Goal: Navigation & Orientation: Find specific page/section

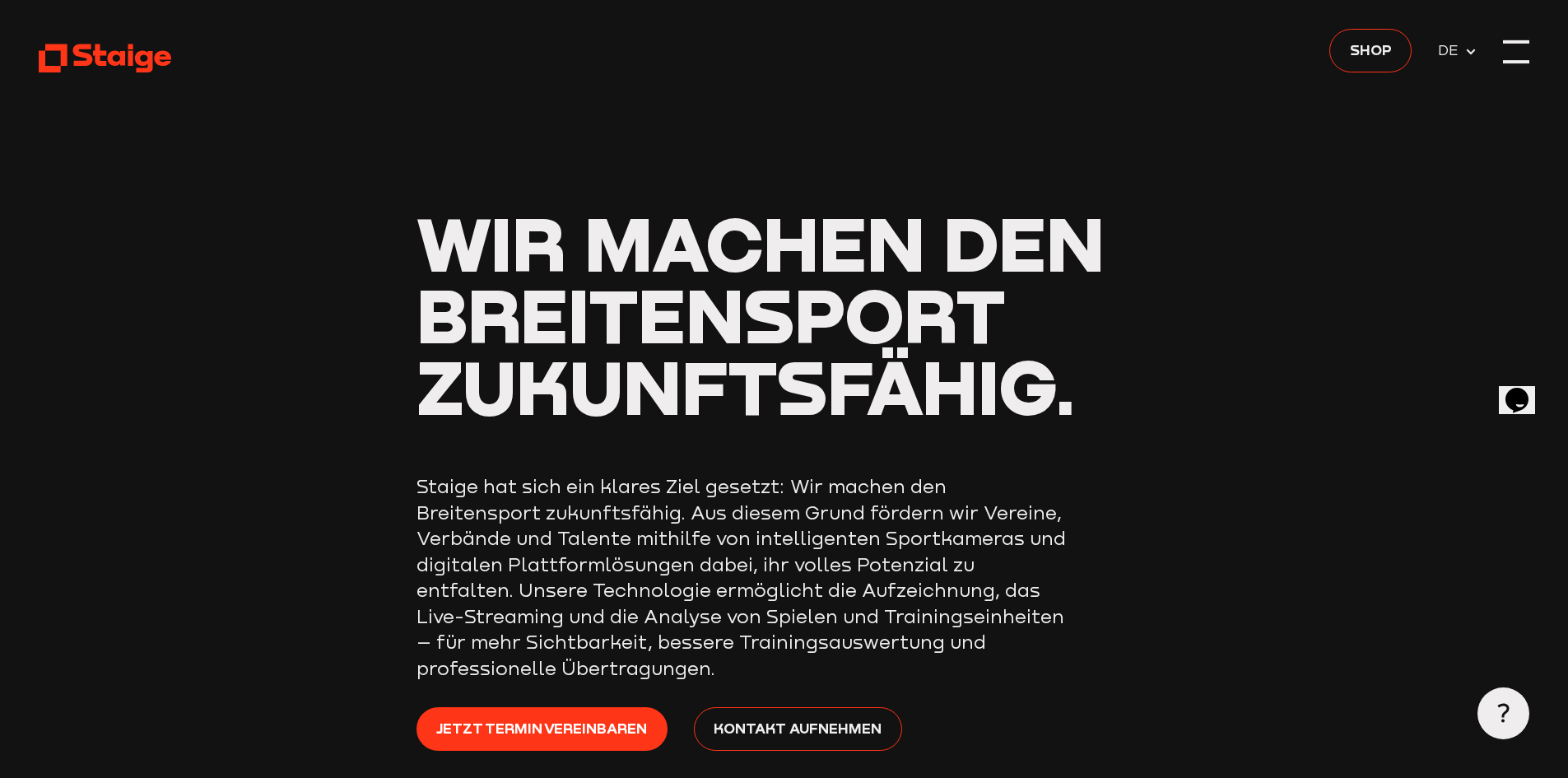
click at [1529, 47] on div at bounding box center [1516, 51] width 27 height 27
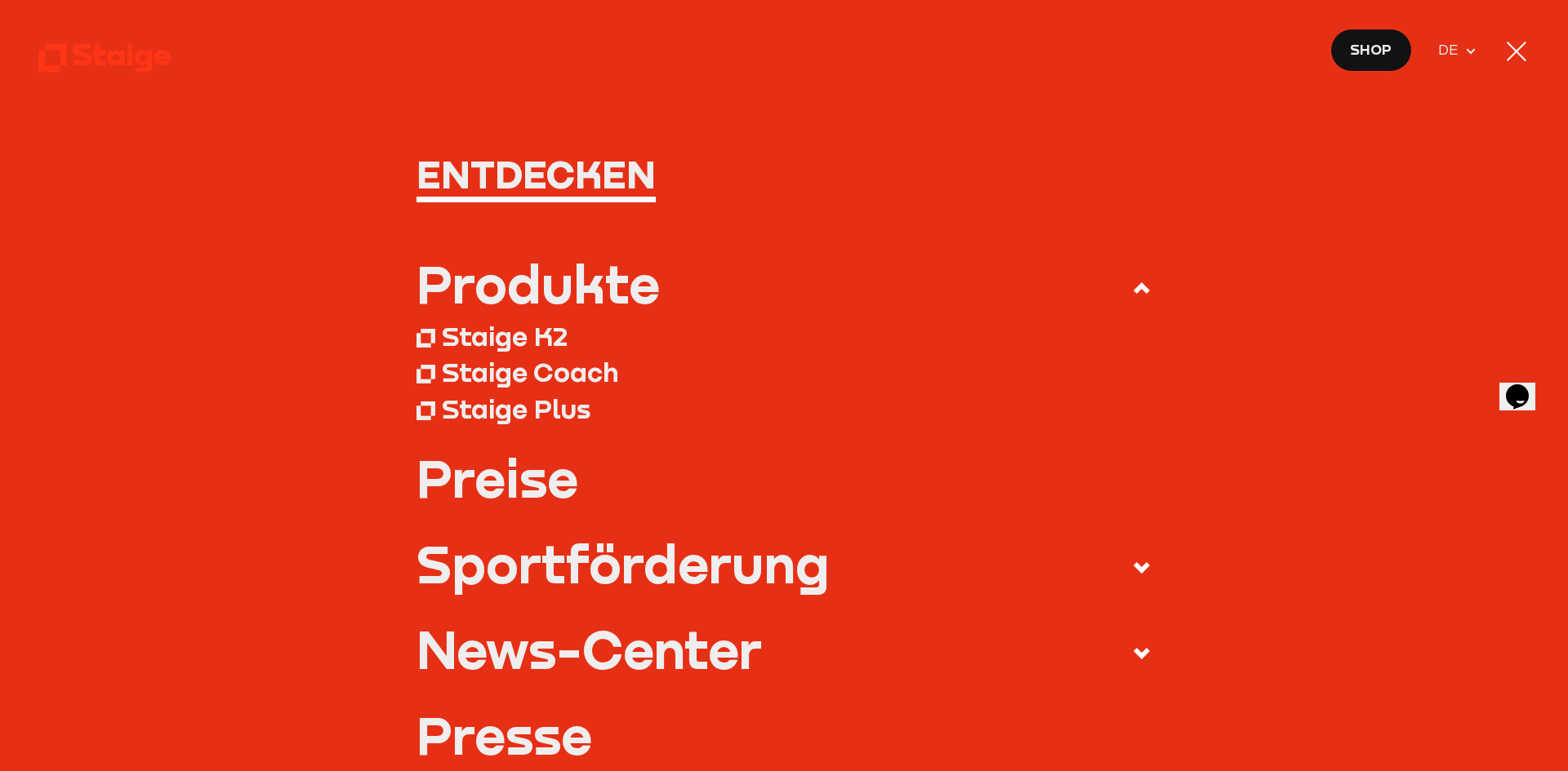
click at [1516, 47] on div at bounding box center [1516, 51] width 26 height 26
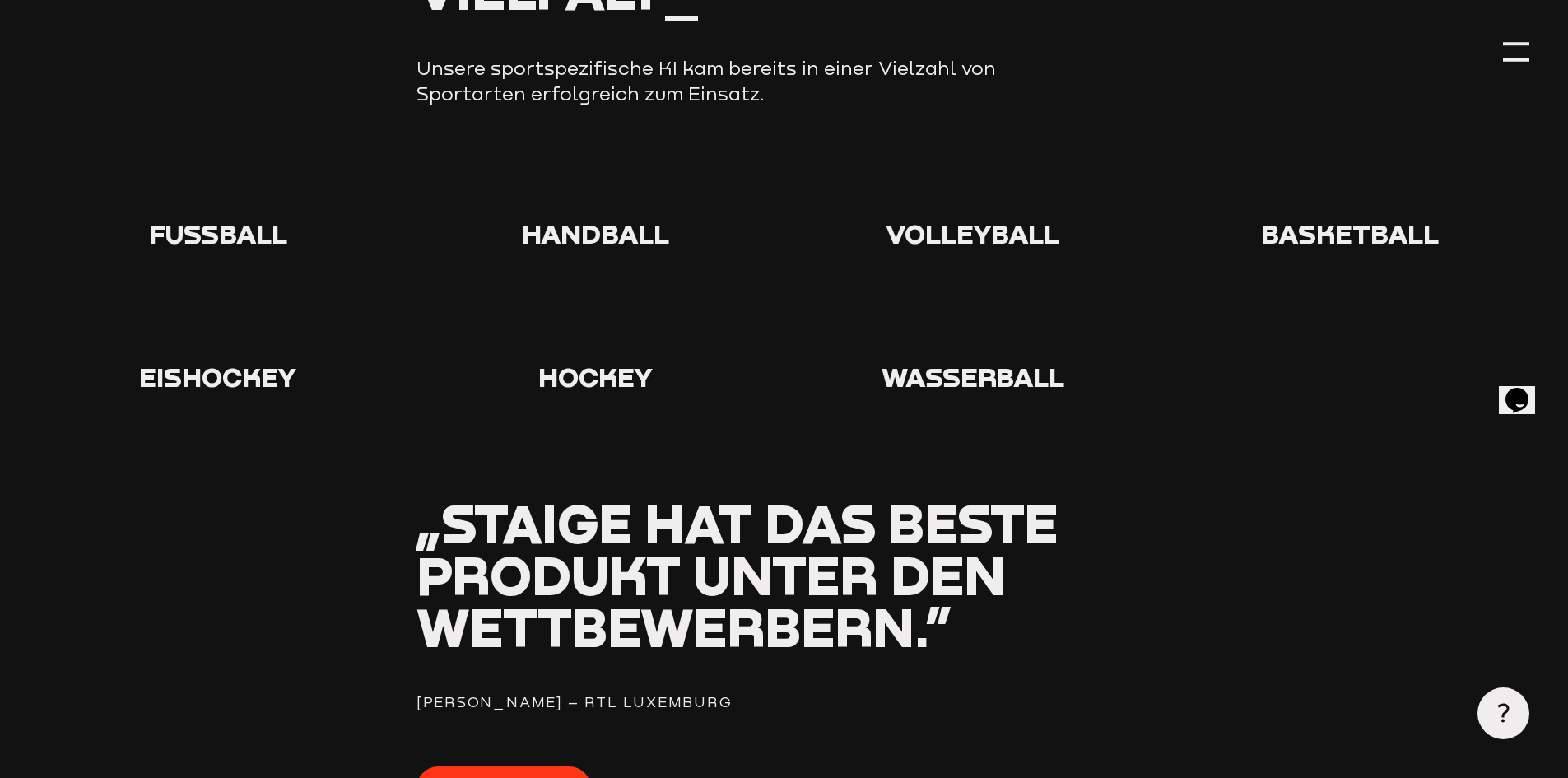
scroll to position [1895, 0]
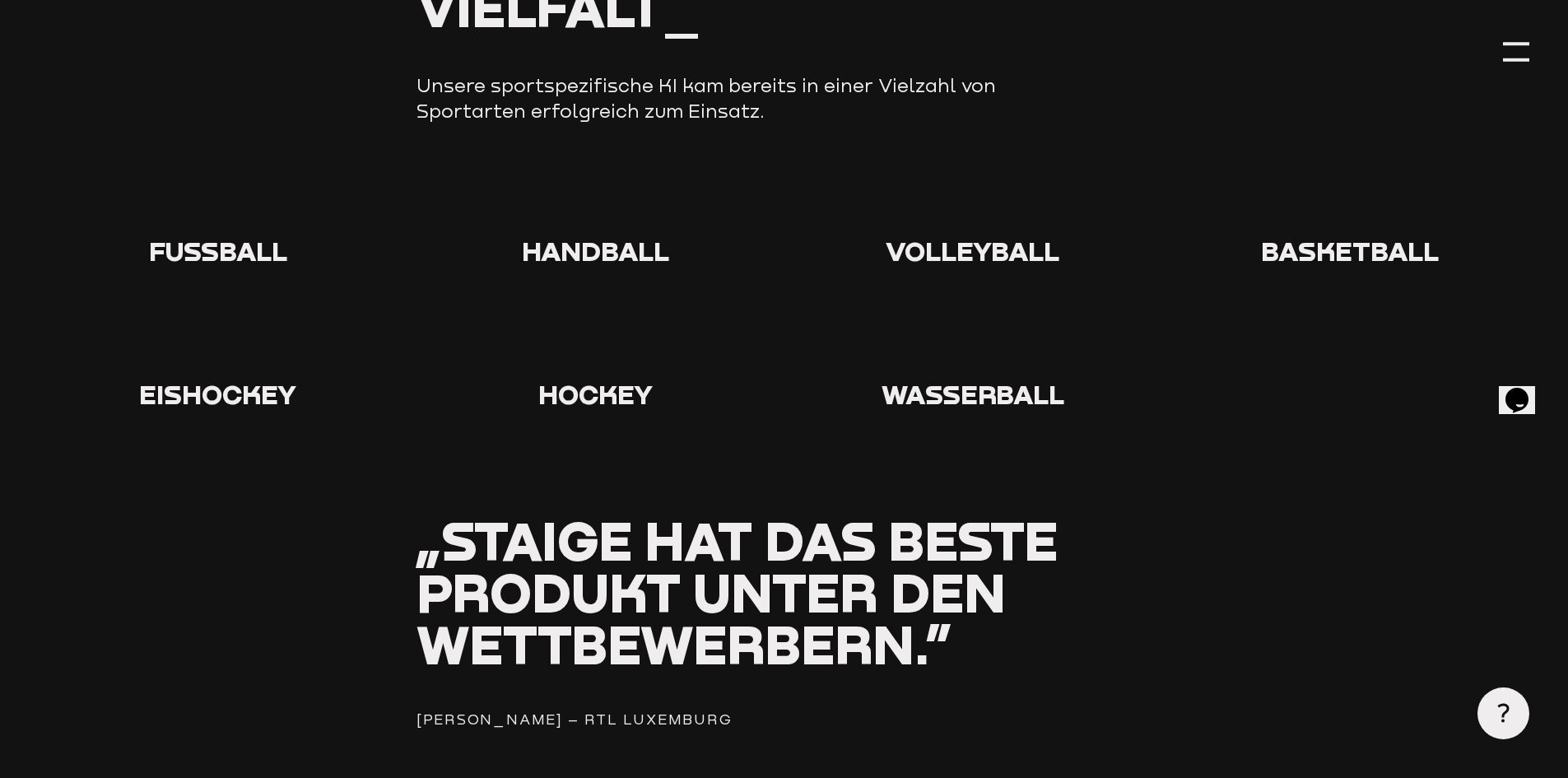
click at [191, 177] on use at bounding box center [191, 177] width 0 height 0
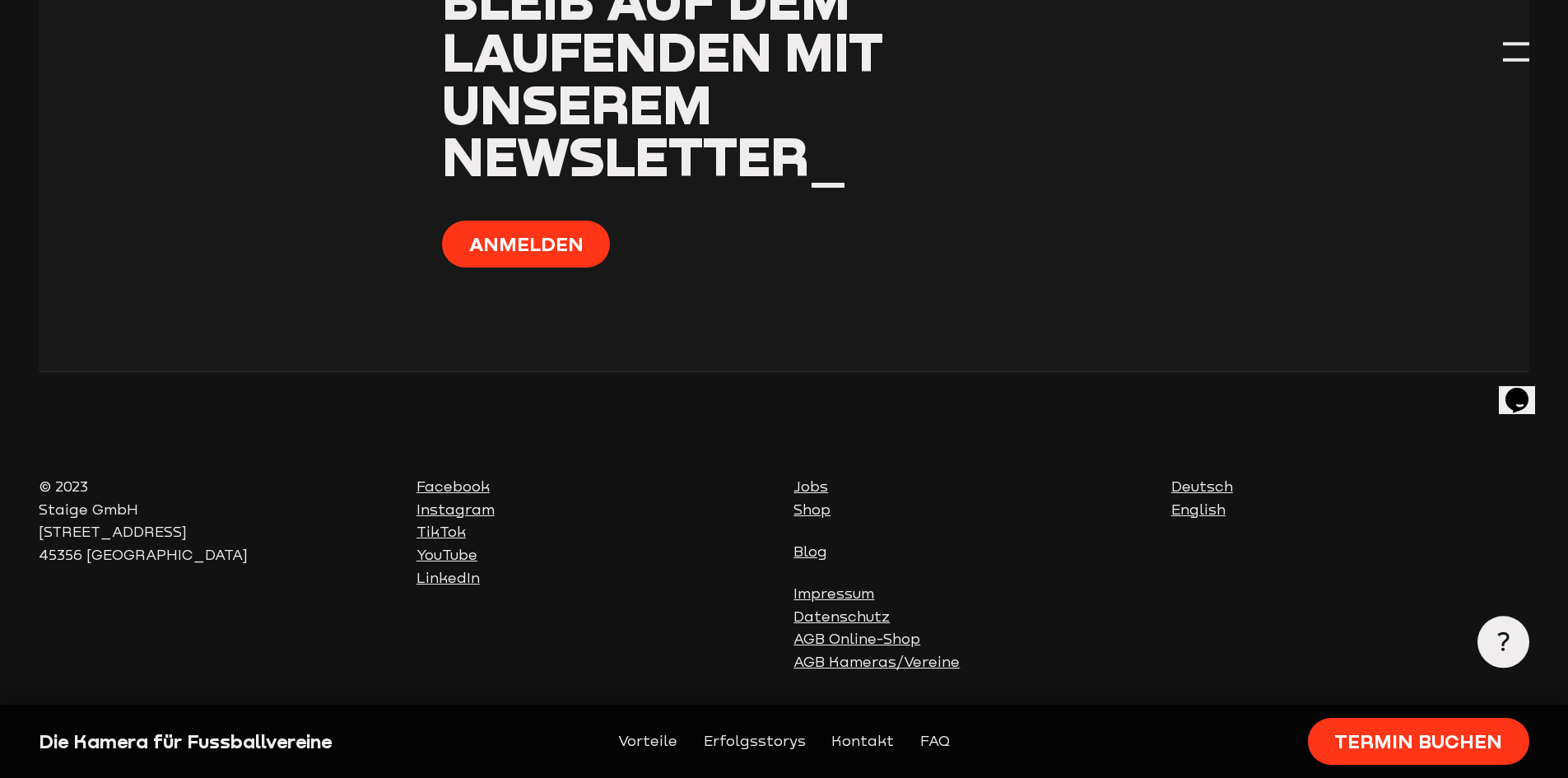
scroll to position [7608, 0]
